Goal: Navigation & Orientation: Find specific page/section

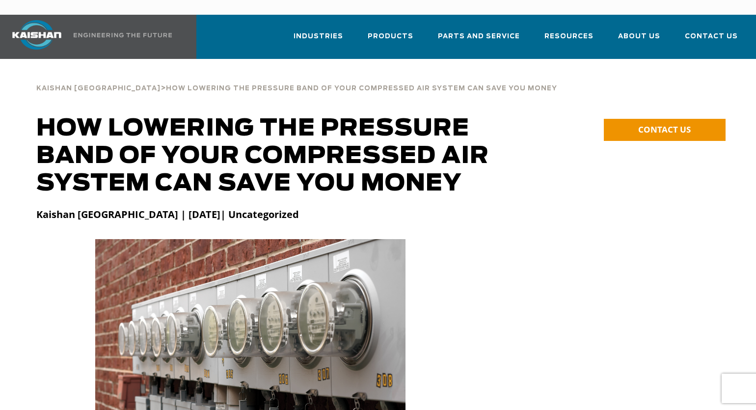
click at [41, 20] on img at bounding box center [37, 34] width 74 height 29
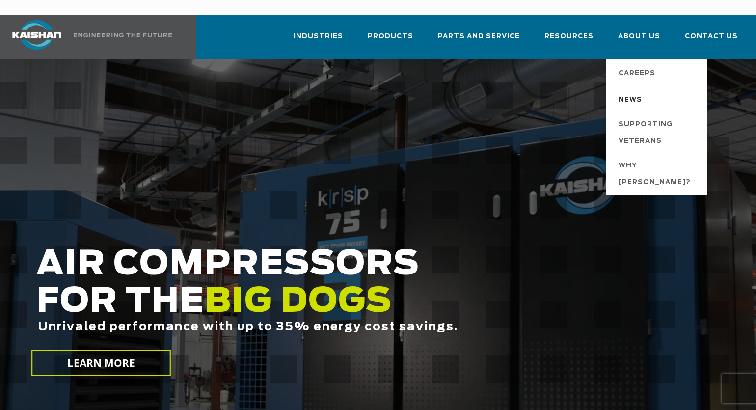
click at [632, 92] on span "News" at bounding box center [630, 100] width 24 height 17
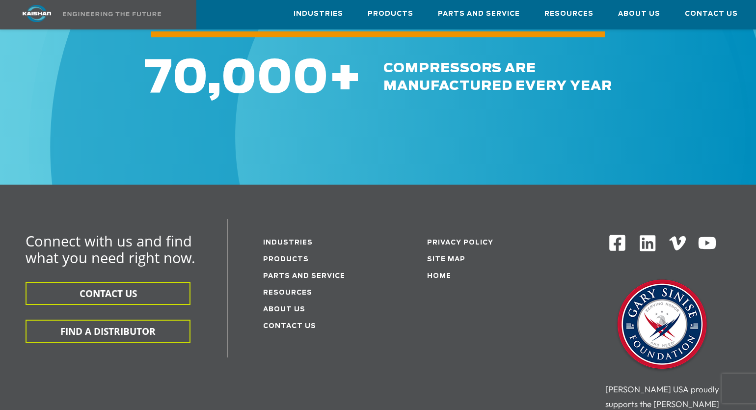
scroll to position [1238, 0]
